Goal: Task Accomplishment & Management: Manage account settings

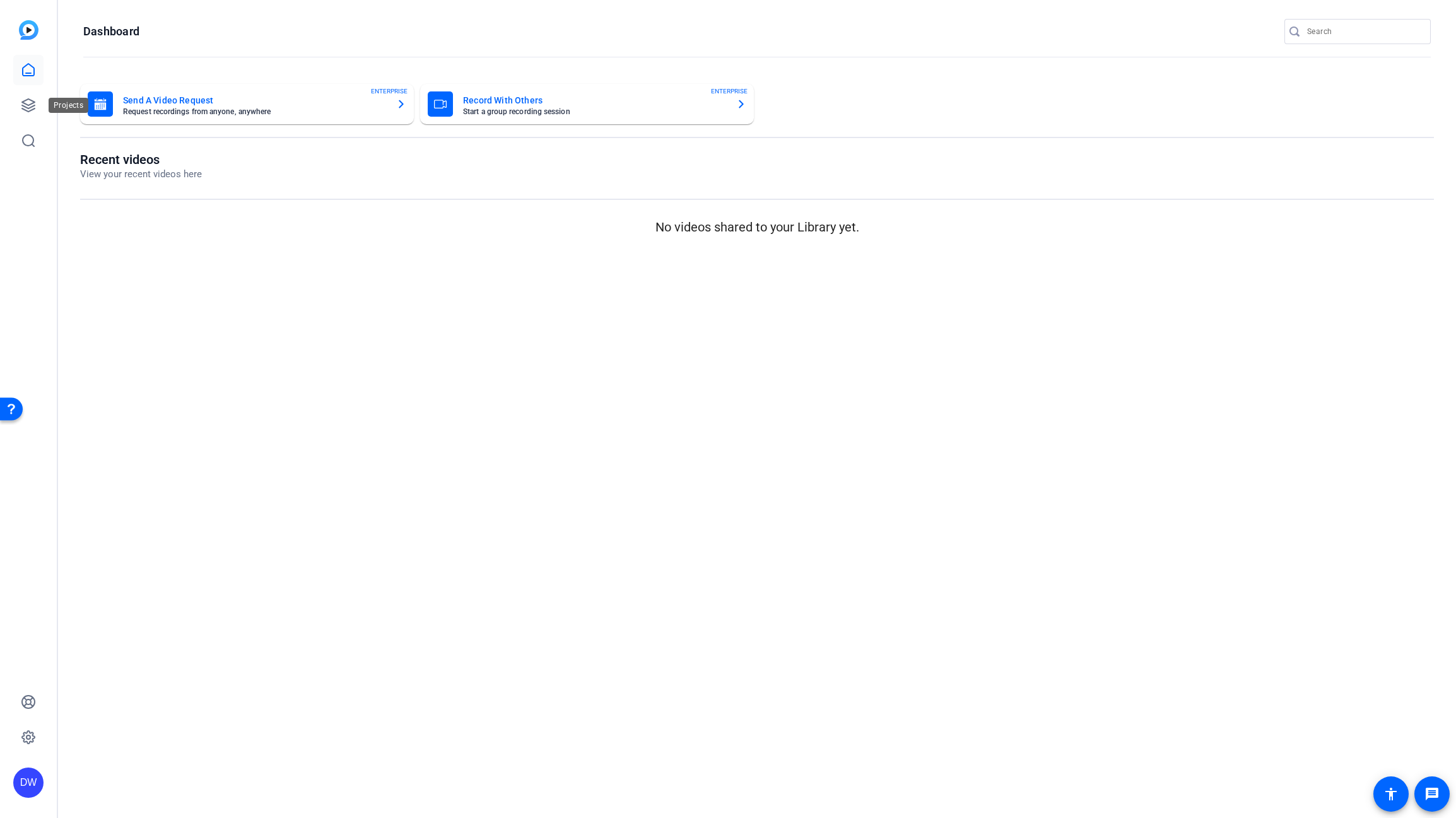
drag, startPoint x: 25, startPoint y: 102, endPoint x: 84, endPoint y: 111, distance: 59.7
click at [26, 102] on icon at bounding box center [28, 105] width 15 height 15
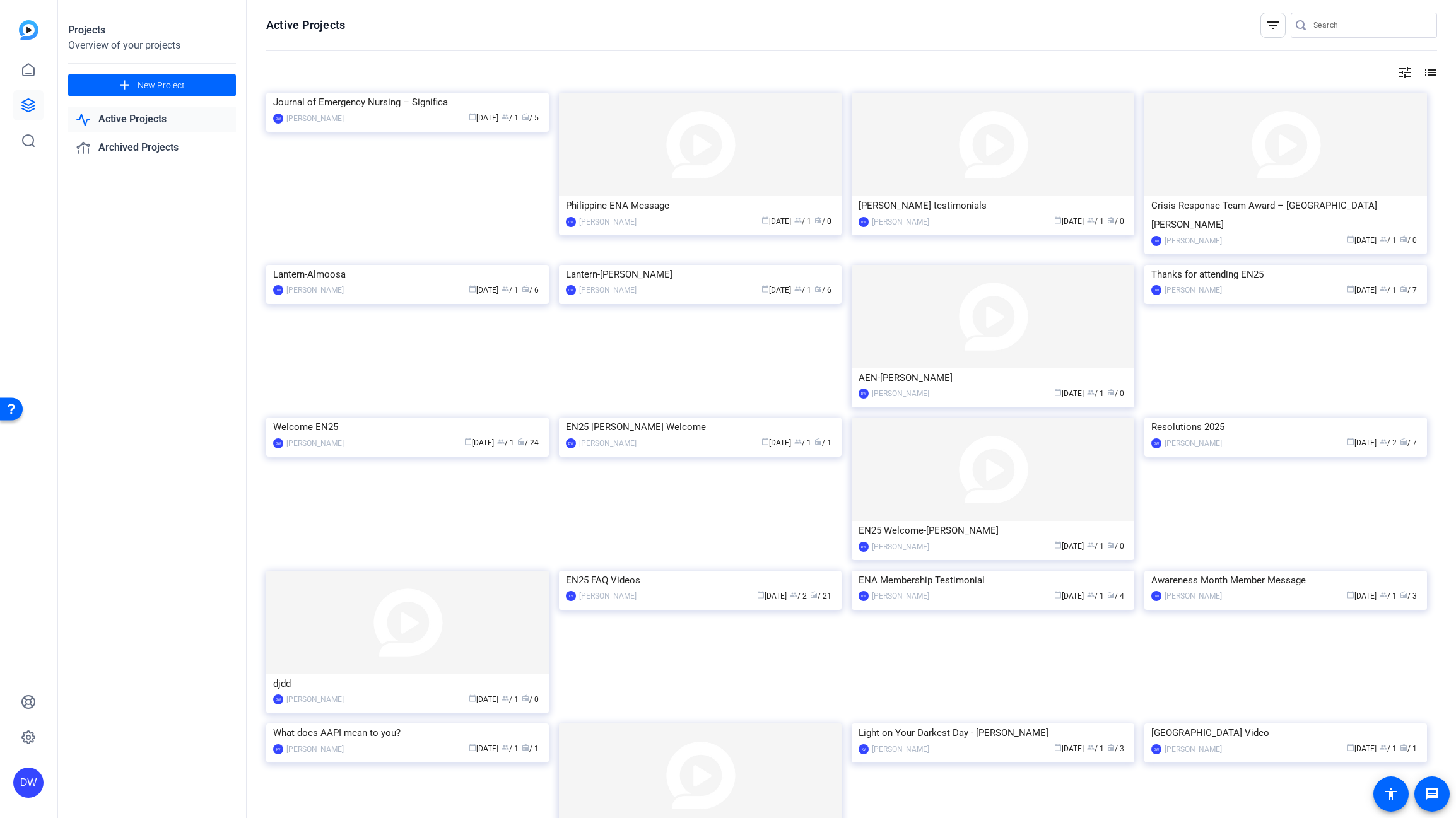
drag, startPoint x: 377, startPoint y: 361, endPoint x: 537, endPoint y: 357, distance: 160.0
click at [377, 284] on div "Lantern-Almoosa" at bounding box center [408, 274] width 269 height 19
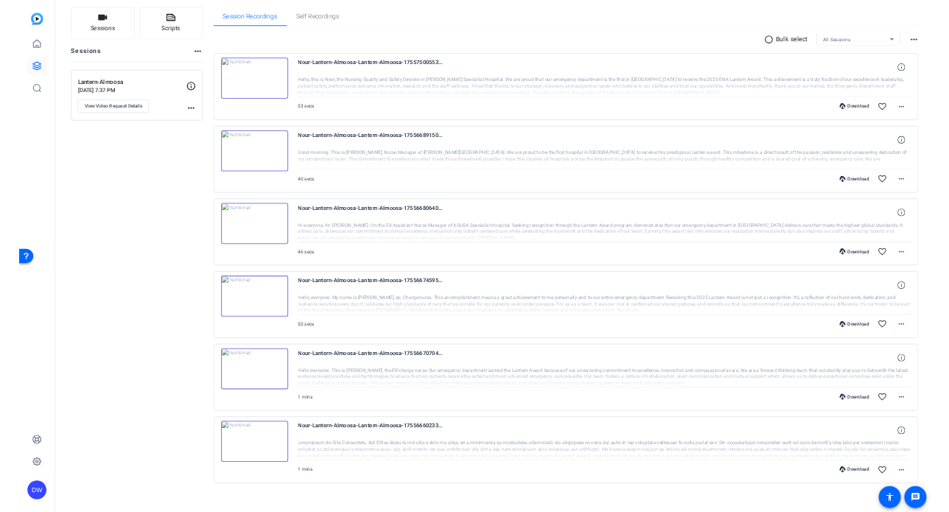
scroll to position [105, 0]
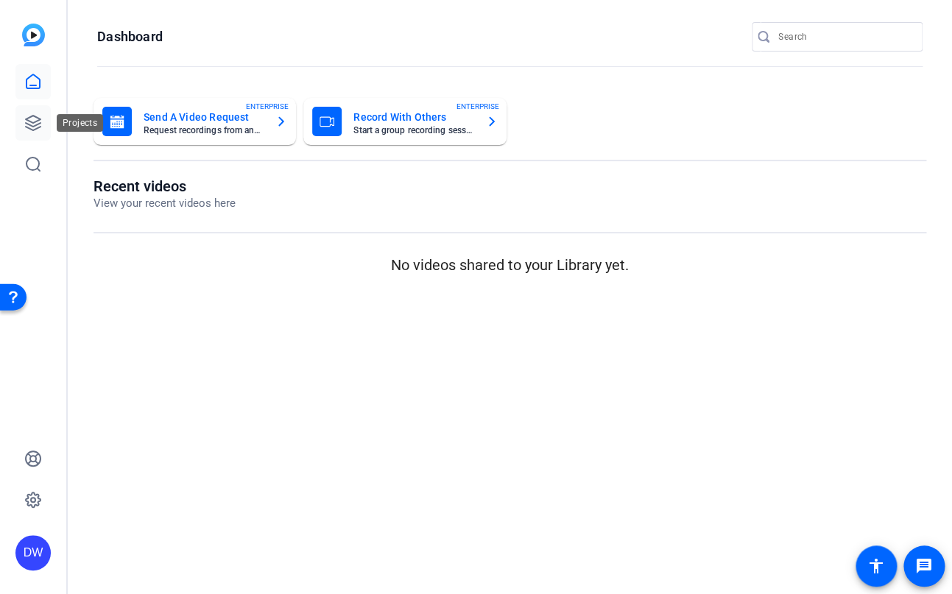
click at [25, 127] on icon at bounding box center [33, 123] width 18 height 18
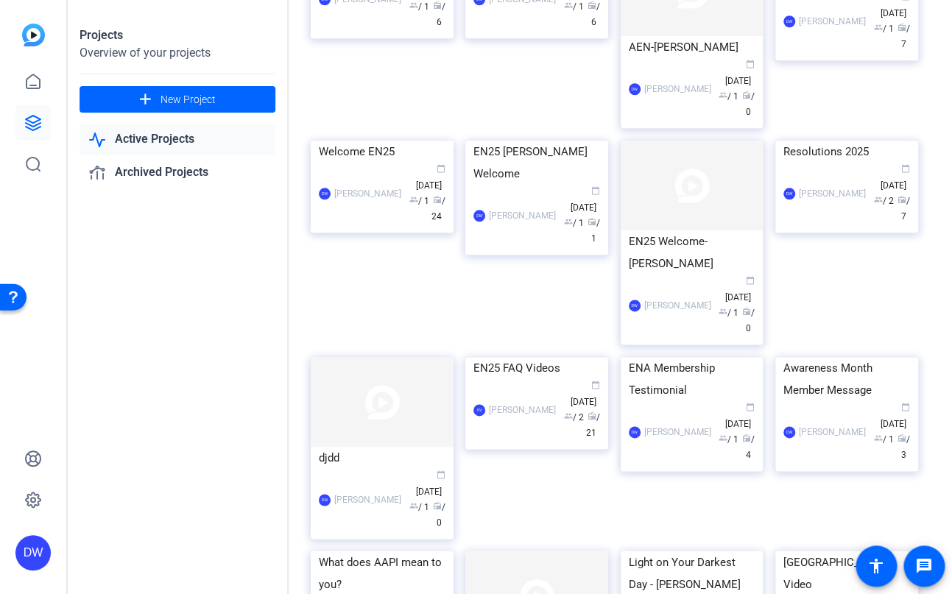
scroll to position [424, 0]
click at [836, 161] on div "Resolutions 2025" at bounding box center [847, 150] width 127 height 22
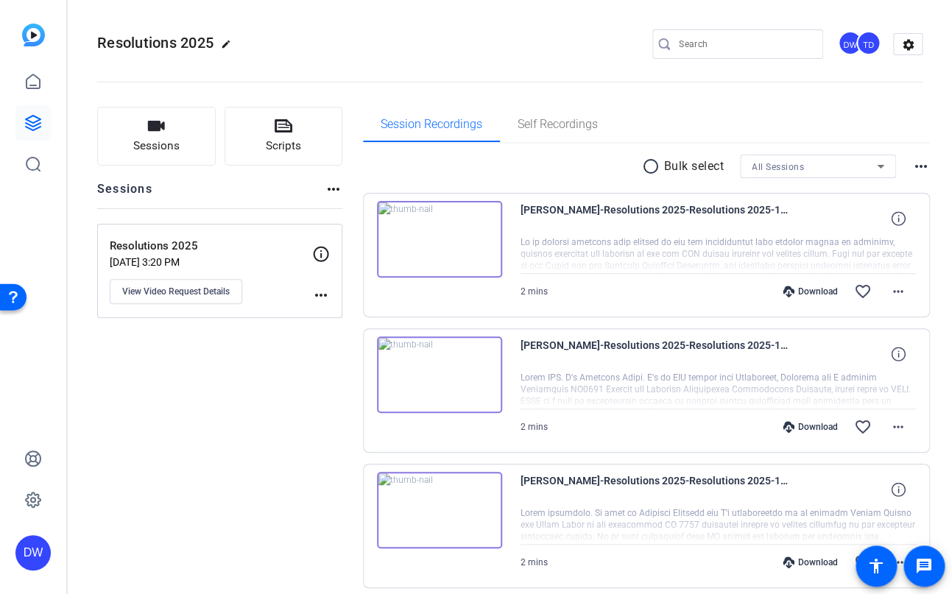
click at [322, 290] on mat-icon "more_horiz" at bounding box center [321, 295] width 18 height 18
click at [481, 82] on div at bounding box center [476, 297] width 952 height 594
click at [317, 255] on icon at bounding box center [321, 254] width 18 height 18
click at [323, 254] on icon at bounding box center [321, 254] width 18 height 18
click at [205, 289] on span "View Video Request Details" at bounding box center [176, 292] width 108 height 12
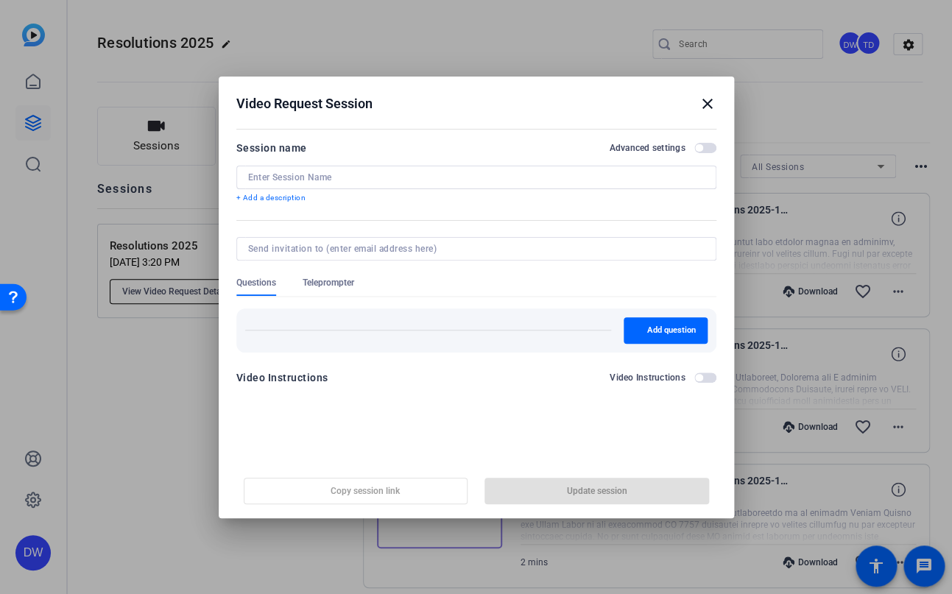
type input "Resolutions 2025"
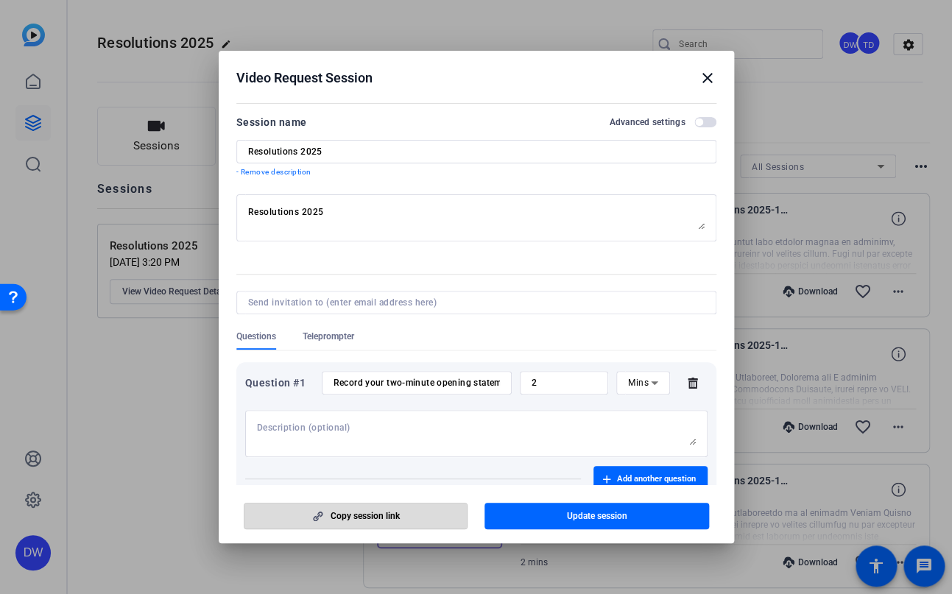
click at [401, 513] on span "button" at bounding box center [355, 516] width 223 height 35
click at [706, 77] on mat-icon "close" at bounding box center [708, 78] width 18 height 18
